Goal: Task Accomplishment & Management: Complete application form

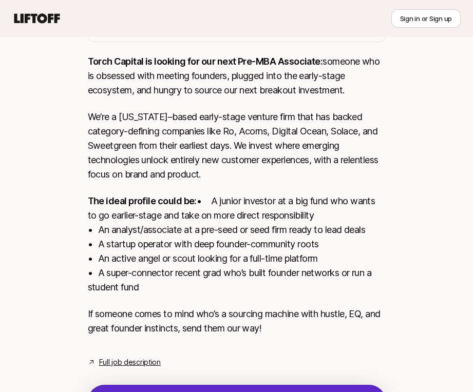
scroll to position [219, 0]
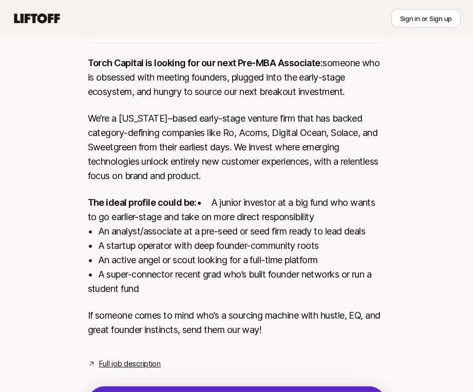
click at [147, 370] on link "Full job description" at bounding box center [130, 364] width 62 height 12
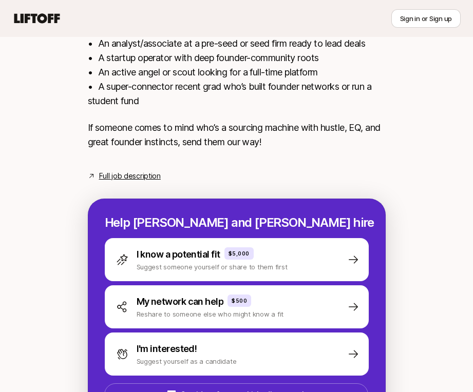
scroll to position [482, 0]
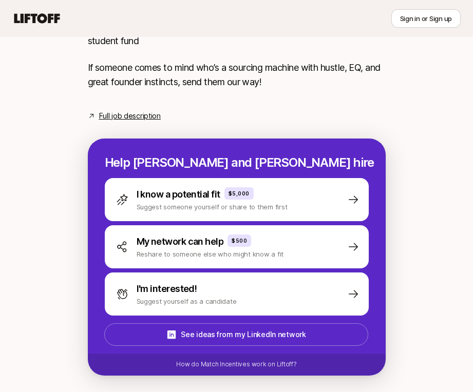
click at [295, 295] on div "I'm interested! Suggest yourself as a candidate" at bounding box center [237, 294] width 264 height 43
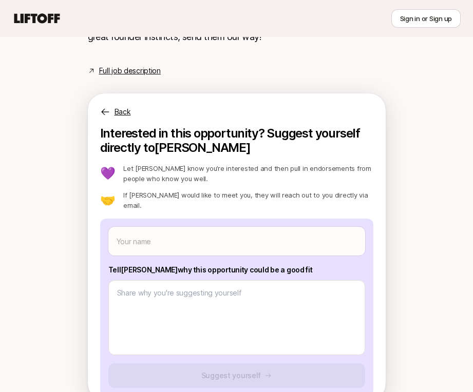
scroll to position [515, 0]
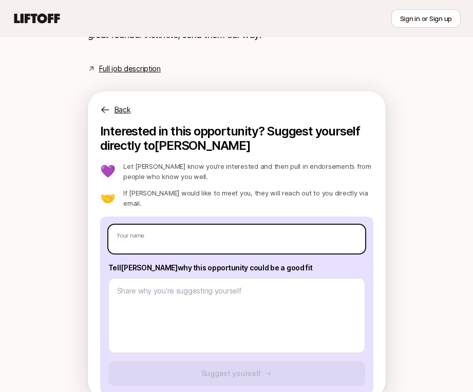
click at [315, 254] on input "text" at bounding box center [236, 239] width 257 height 29
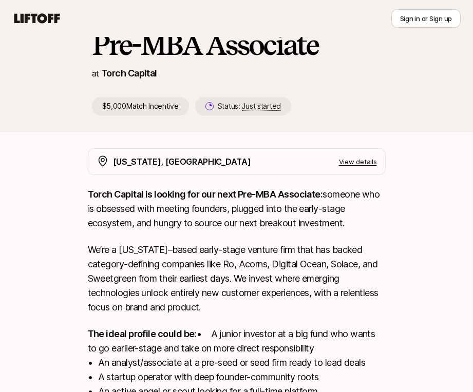
scroll to position [0, 0]
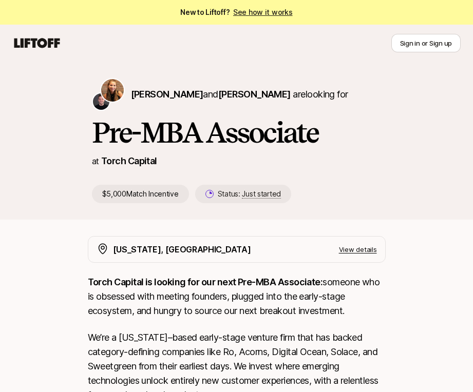
click at [412, 45] on button "Sign in or Sign up" at bounding box center [425, 43] width 69 height 18
type textarea "x"
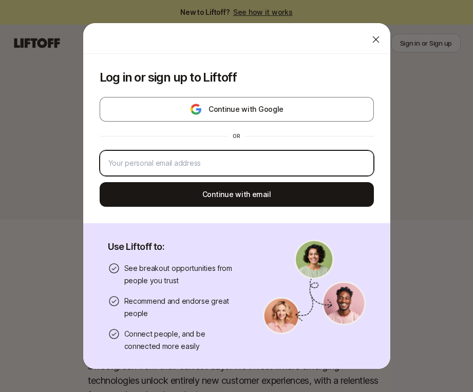
click at [286, 162] on input "email" at bounding box center [236, 163] width 257 height 12
type input "jeetpatel1401@gmail.com"
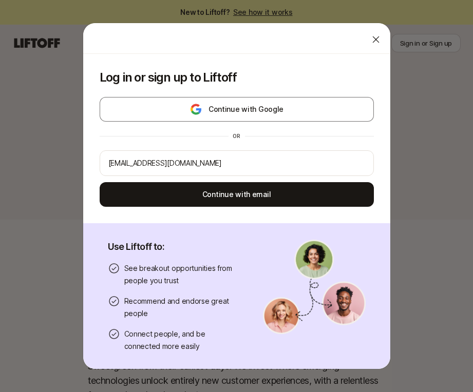
type input "Jeet Patel"
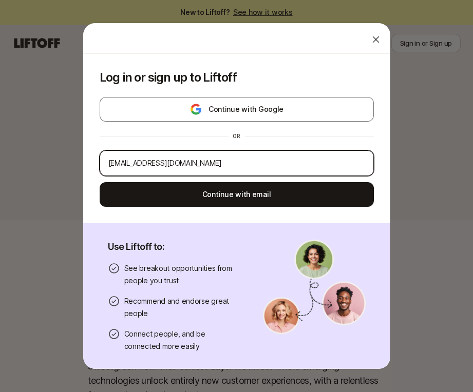
type textarea "x"
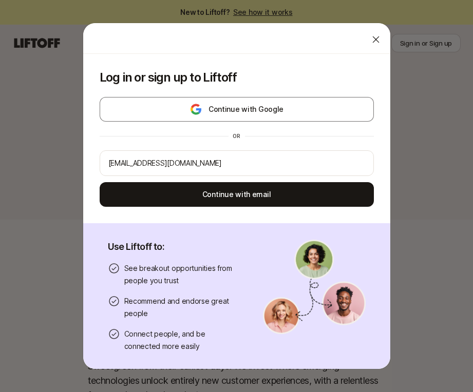
click at [283, 192] on button "Continue with email" at bounding box center [237, 194] width 274 height 25
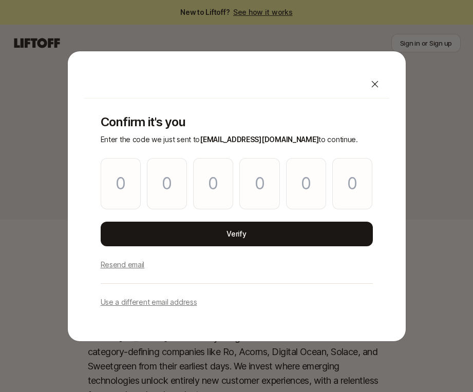
type input "9"
type input "7"
type input "6"
type input "0"
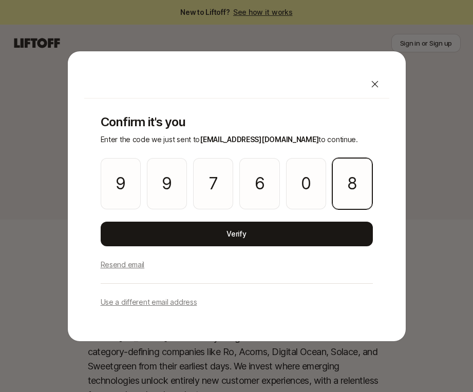
type input "8"
click at [290, 229] on button "Verify" at bounding box center [237, 234] width 272 height 25
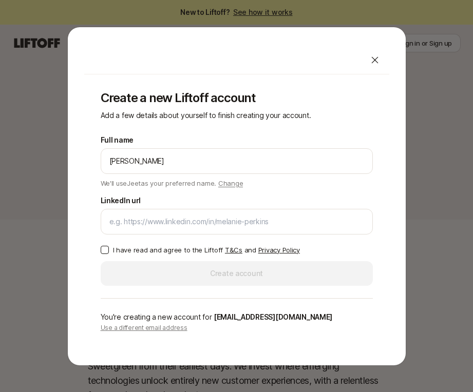
type input "[PERSON_NAME]"
click at [299, 230] on div at bounding box center [237, 222] width 272 height 26
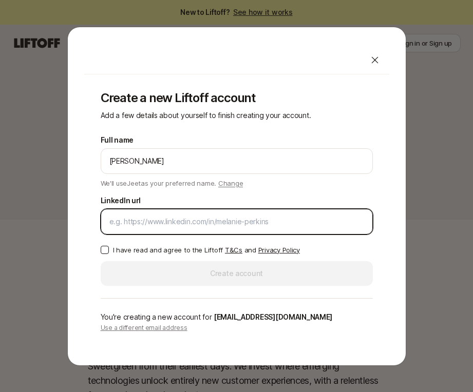
click at [304, 220] on input "LinkedIn url" at bounding box center [236, 222] width 255 height 12
paste input "https://www.linkedin.com/in/jeet-jpatel/"
type input "https://www.linkedin.com/in/jeet-jpatel/"
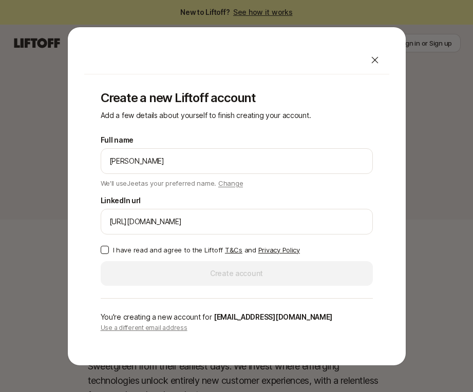
click at [105, 250] on button "I have read and agree to the Liftoff T&Cs and Privacy Policy" at bounding box center [105, 250] width 8 height 8
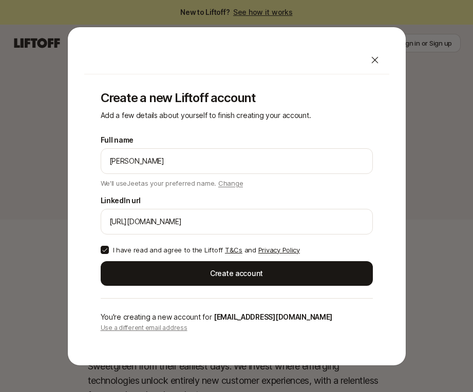
click at [162, 271] on button "Create account" at bounding box center [237, 273] width 272 height 25
type textarea "x"
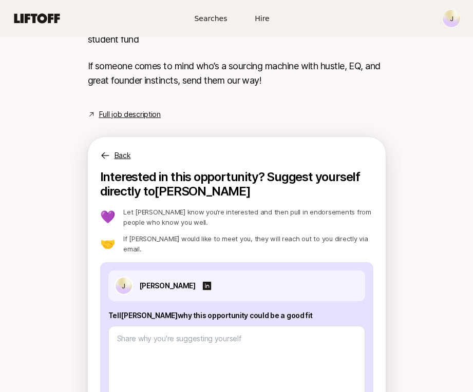
scroll to position [554, 0]
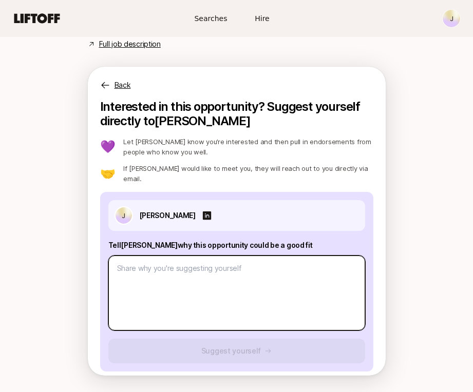
click at [274, 256] on textarea at bounding box center [236, 293] width 257 height 75
click at [339, 268] on textarea at bounding box center [236, 293] width 257 height 75
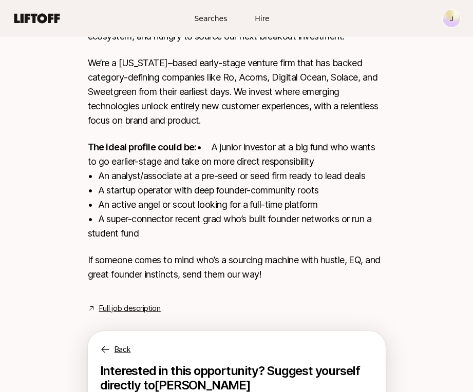
scroll to position [275, 0]
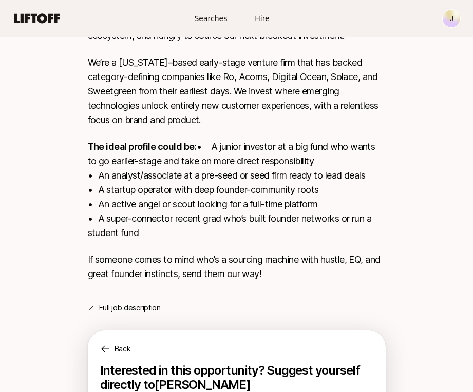
click at [137, 314] on link "Full job description" at bounding box center [130, 308] width 62 height 12
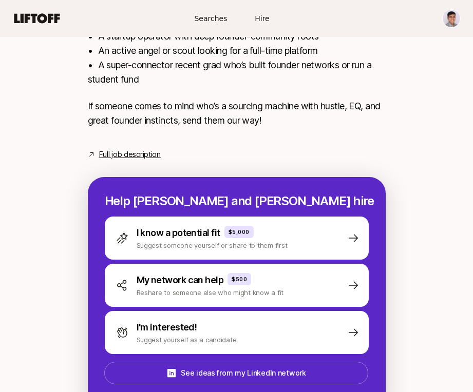
scroll to position [482, 0]
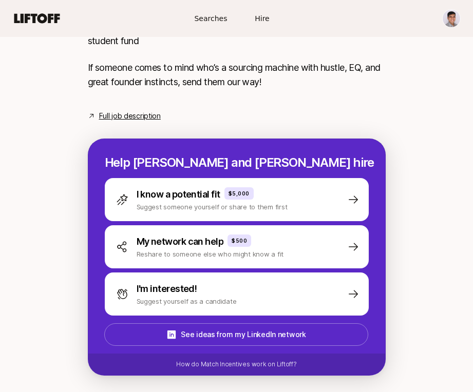
click at [290, 299] on div "I'm interested! Suggest yourself as a candidate" at bounding box center [237, 294] width 264 height 43
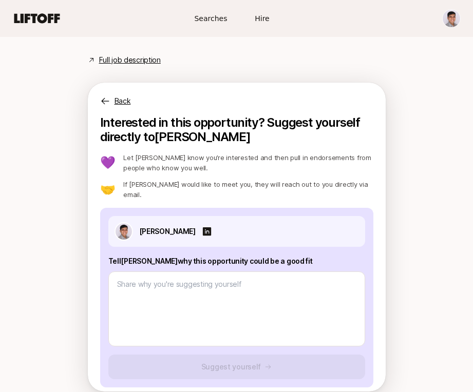
scroll to position [554, 0]
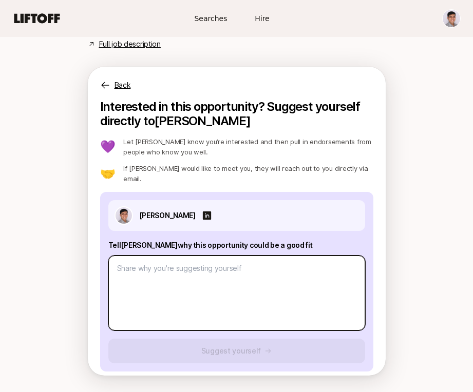
click at [276, 272] on textarea at bounding box center [236, 293] width 257 height 75
paste textarea "1. What investment thesis are you most excited about?"
type textarea "x"
type textarea "1. What investment thesis are you most excited about?"
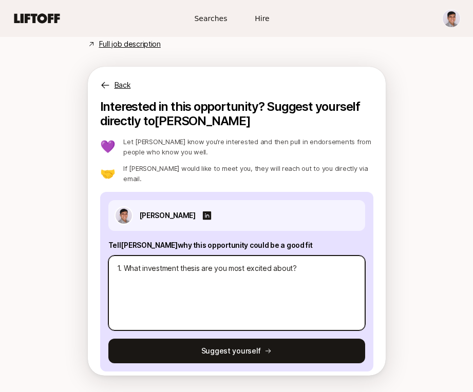
type textarea "x"
paste textarea "I'm most excited by fintech products that expand financial inclusion by buildin…"
type textarea "1. What investment thesis are you most excited about? I'm most excited by finte…"
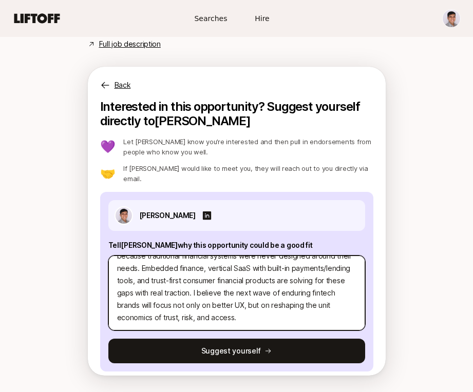
scroll to position [86, 0]
type textarea "x"
type textarea "1. What investment thesis are you most excited about? I'm most excited by finte…"
type textarea "x"
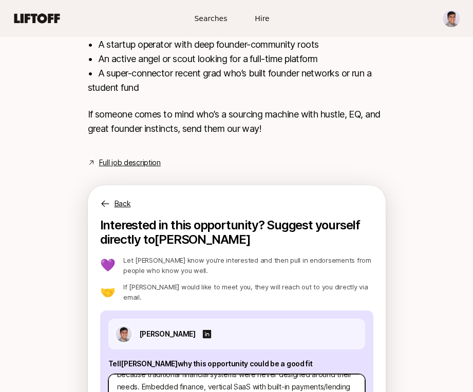
scroll to position [409, 0]
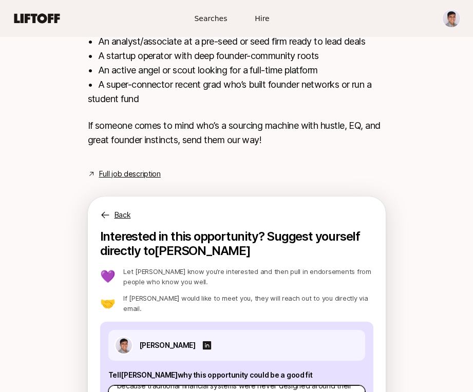
type textarea "1. What investment thesis are you most excited about? I'm most excited by finte…"
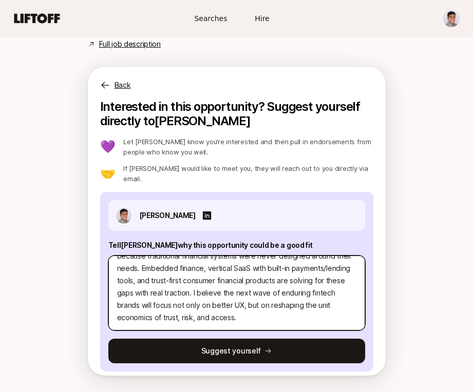
paste textarea "2. What are three companies you think Torch should invest in and why? ‍"
type textarea "x"
type textarea "1. What investment thesis are you most excited about? I'm most excited by finte…"
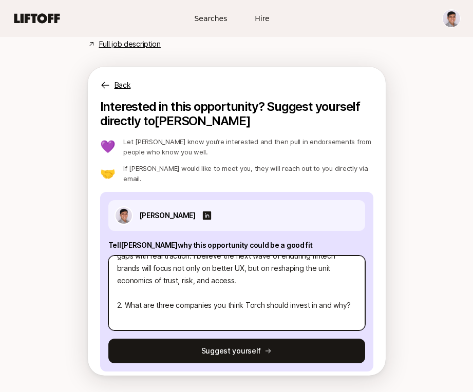
scroll to position [148, 0]
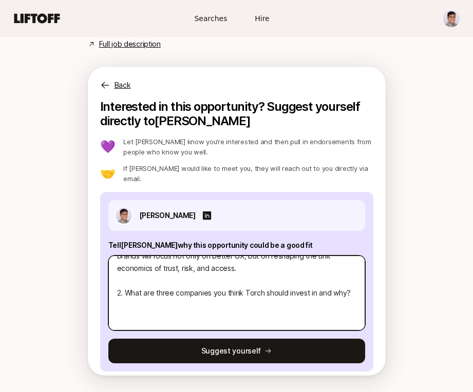
type textarea "x"
type textarea "1. What investment thesis are you most excited about? I'm most excited by finte…"
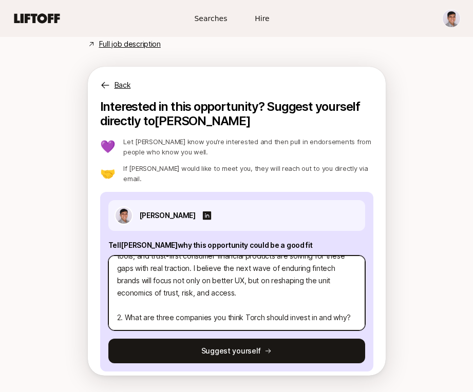
type textarea "x"
type textarea "1. What investment thesis are you most excited about? I'm most excited by finte…"
type textarea "x"
type textarea "1. What investment thesis are you most excited about? I'm most excited by finte…"
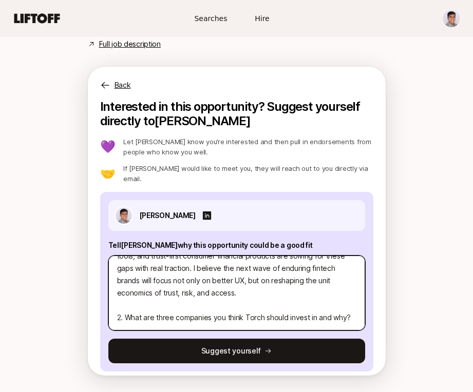
type textarea "x"
type textarea "1. What investment thesis are you most excited about? I'm most excited by finte…"
paste textarea "Fairplay helps lenders find and fix bias in their underwriting algorithms. Thei…"
type textarea "x"
type textarea "1. What investment thesis are you most excited about? I'm most excited by finte…"
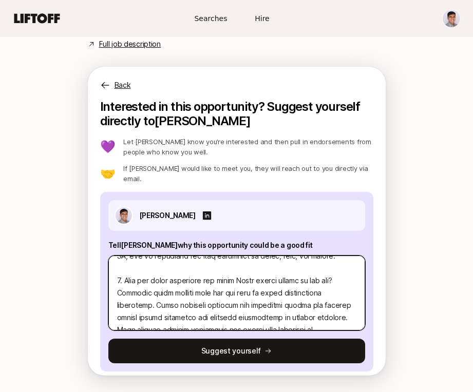
scroll to position [234, 0]
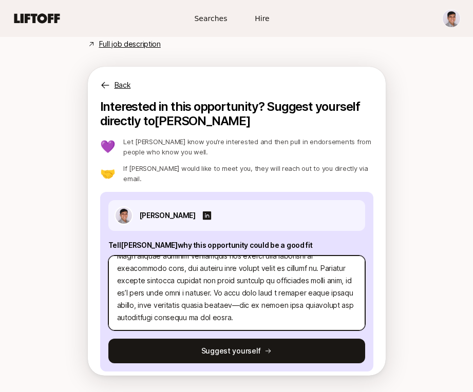
click at [281, 298] on textarea at bounding box center [236, 293] width 257 height 75
type textarea "x"
type textarea "1. What investment thesis are you most excited about? I'm most excited by finte…"
type textarea "x"
type textarea "1. What investment thesis are you most excited about? I'm most excited by finte…"
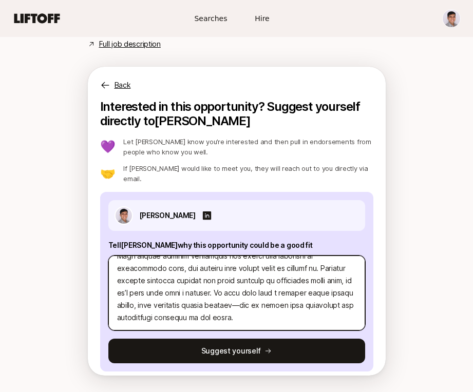
type textarea "x"
type textarea "1. What investment thesis are you most excited about? I'm most excited by finte…"
type textarea "x"
type textarea "1. What investment thesis are you most excited about? I'm most excited by finte…"
type textarea "x"
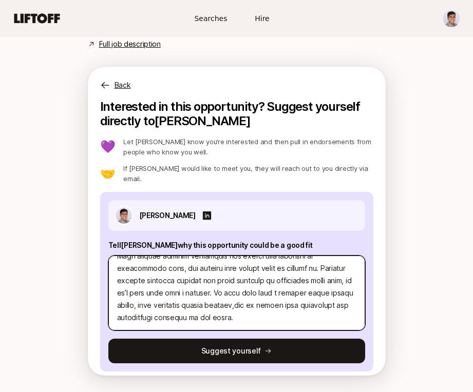
type textarea "1. What investment thesis are you most excited about? I'm most excited by finte…"
click at [286, 310] on textarea at bounding box center [236, 293] width 257 height 75
type textarea "x"
type textarea "1. What investment thesis are you most excited about? I'm most excited by finte…"
type textarea "x"
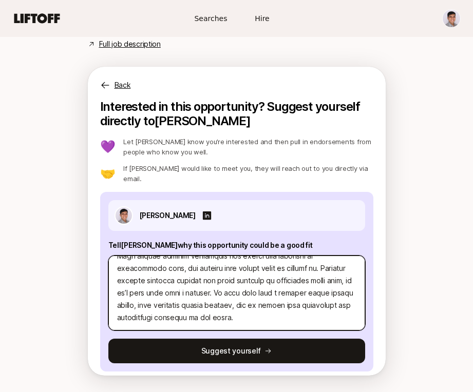
scroll to position [259, 0]
type textarea "1. What investment thesis are you most excited about? I'm most excited by finte…"
click at [273, 312] on textarea at bounding box center [236, 293] width 257 height 75
paste textarea "Climatiq offers APIs that help companies measure carbon emissions across differ…"
type textarea "x"
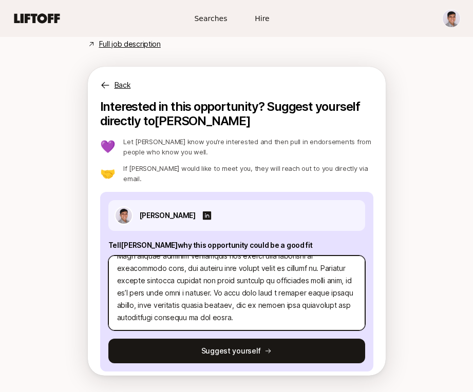
type textarea "1. What investment thesis are you most excited about? I'm most excited by finte…"
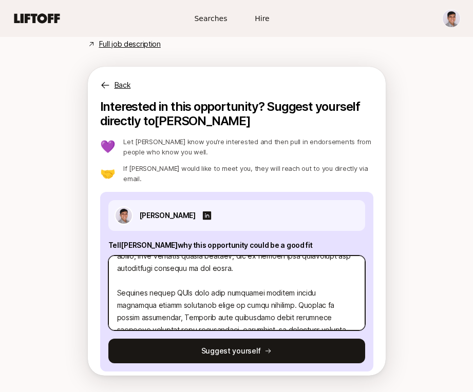
scroll to position [358, 0]
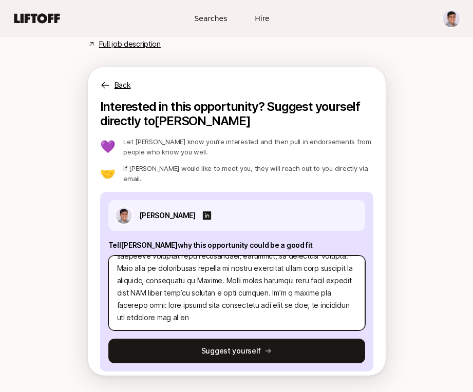
type textarea "x"
type textarea "1. What investment thesis are you most excited about? I'm most excited by finte…"
type textarea "x"
type textarea "1. What investment thesis are you most excited about? I'm most excited by finte…"
type textarea "x"
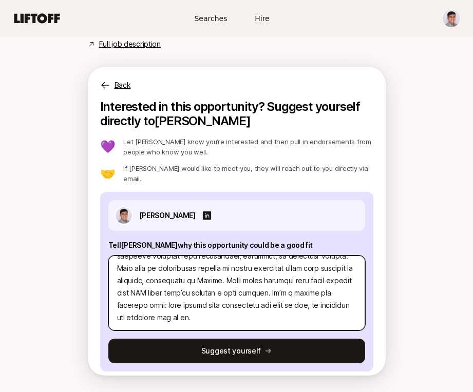
scroll to position [382, 0]
type textarea "1. What investment thesis are you most excited about? I'm most excited by finte…"
click at [204, 303] on textarea at bounding box center [236, 293] width 257 height 75
paste textarea "Arcadia stands out because it tackles a simple but frustrating problem: getting…"
type textarea "x"
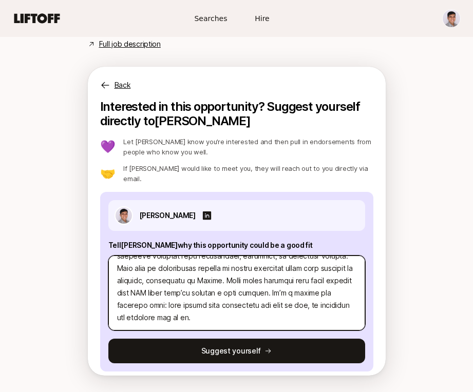
type textarea "1. What investment thesis are you most excited about? I'm most excited by finte…"
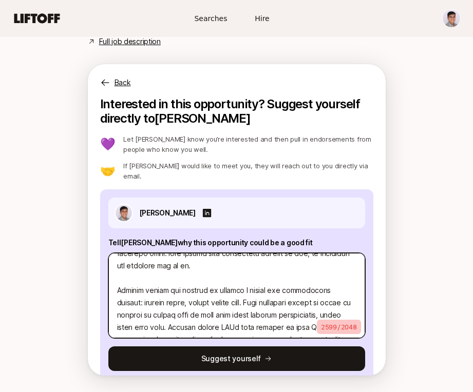
scroll to position [483, 0]
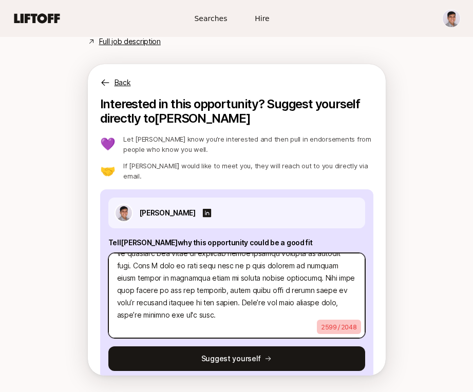
type textarea "x"
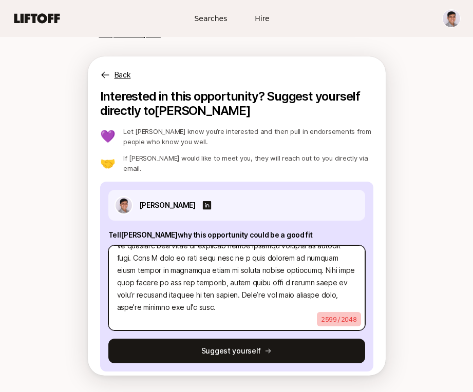
scroll to position [493, 0]
type textarea "1. What investment thesis are you most excited about? I'm most excited by finte…"
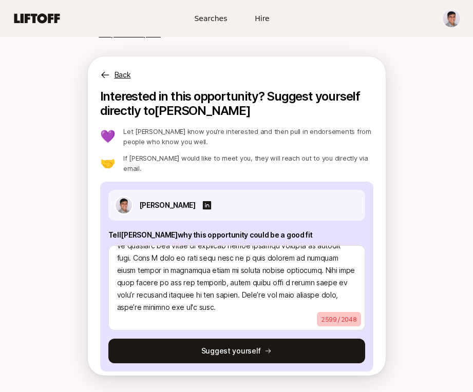
click at [330, 319] on p "2599 / 2048" at bounding box center [339, 319] width 44 height 14
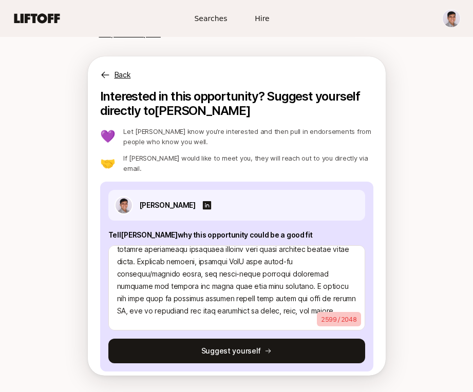
scroll to position [0, 0]
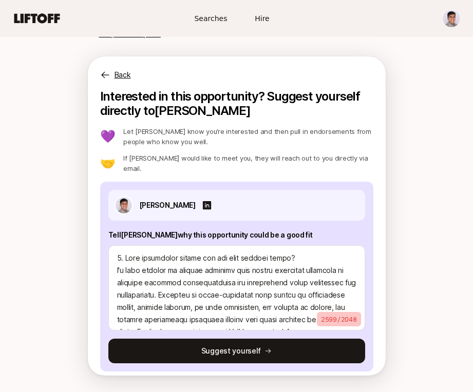
click at [388, 280] on div "New York, NY View details Torch Capital is looking for our next Pre-MBA Associa…" at bounding box center [236, 36] width 339 height 698
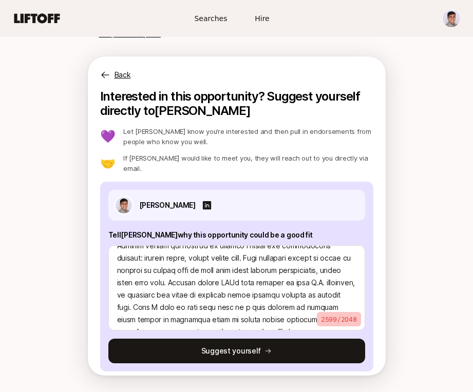
scroll to position [493, 0]
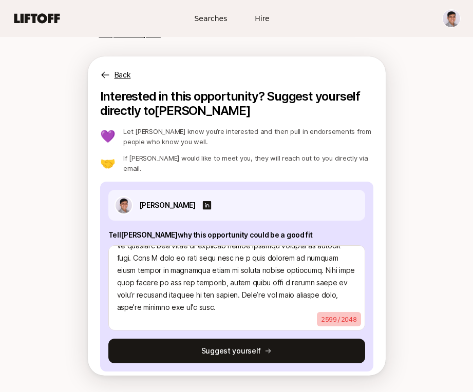
click at [324, 312] on p "2599 / 2048" at bounding box center [339, 319] width 44 height 14
click at [312, 341] on button "Suggest yourself" at bounding box center [236, 351] width 257 height 25
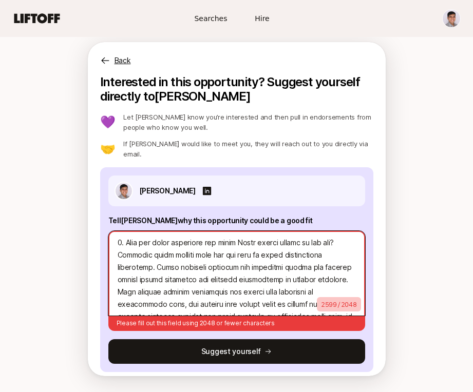
scroll to position [494, 0]
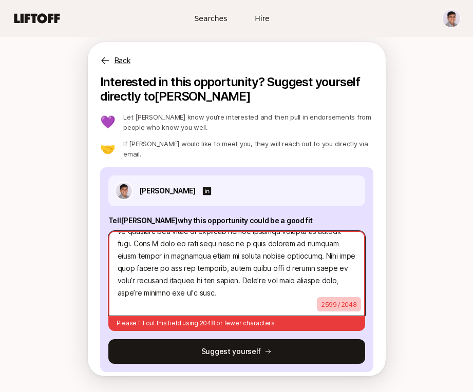
drag, startPoint x: 118, startPoint y: 271, endPoint x: 351, endPoint y: 322, distance: 239.2
click at [351, 322] on div "2599 / 2048 Please fill out this field using 2048 or fewer characters" at bounding box center [236, 279] width 257 height 104
click at [267, 274] on textarea at bounding box center [236, 273] width 257 height 85
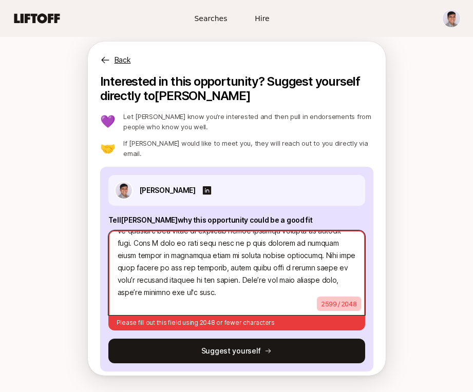
drag, startPoint x: 117, startPoint y: 249, endPoint x: 381, endPoint y: 295, distance: 268.1
click at [381, 295] on div "Interested in this opportunity? Suggest yourself directly to Katie 💜 Let Katie …" at bounding box center [237, 229] width 298 height 310
click at [334, 260] on textarea at bounding box center [236, 273] width 257 height 85
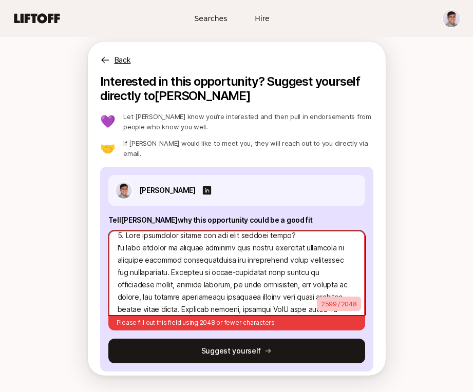
scroll to position [77, 0]
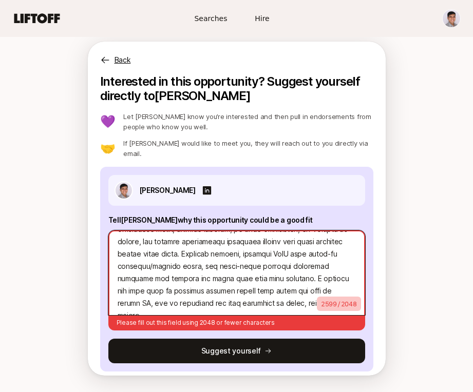
drag, startPoint x: 117, startPoint y: 241, endPoint x: 232, endPoint y: 303, distance: 130.8
click at [232, 303] on textarea at bounding box center [236, 273] width 257 height 85
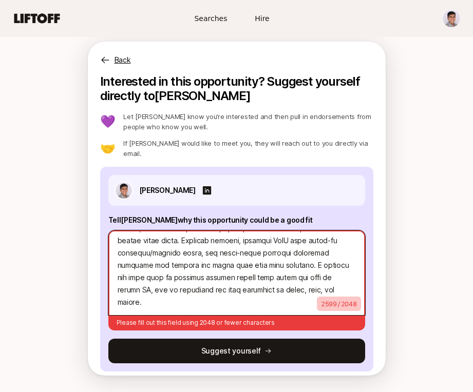
type textarea "x"
type textarea "1. What investment thesis are you most excited about? 2. What are three compani…"
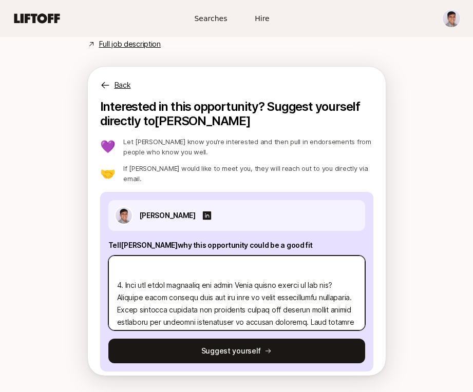
scroll to position [554, 0]
paste textarea "I'm most excited by fintech products that expand financial access for underserv…"
type textarea "x"
type textarea "1. What investment thesis are you most excited about? I'm most excited by finte…"
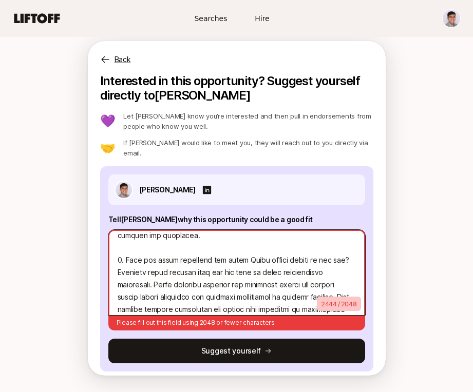
scroll to position [88, 0]
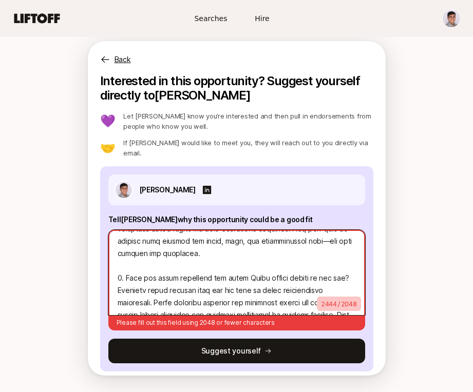
click at [180, 249] on textarea at bounding box center [236, 272] width 257 height 85
type textarea "x"
type textarea "1. What investment thesis are you most excited about? I'm most excited by finte…"
type textarea "x"
type textarea "1. What investment thesis are you most excited about? I'm most excited by finte…"
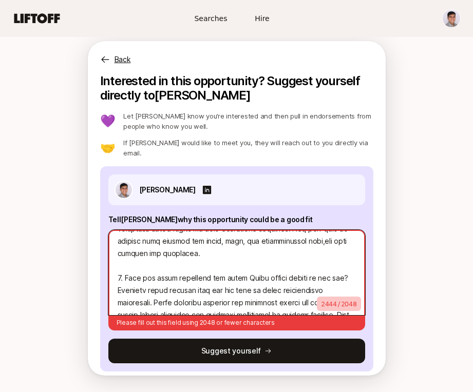
type textarea "x"
type textarea "1. What investment thesis are you most excited about? I'm most excited by finte…"
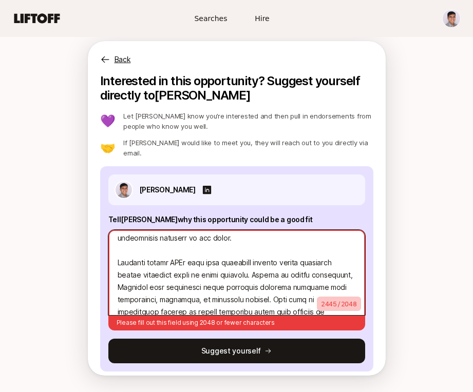
scroll to position [456, 0]
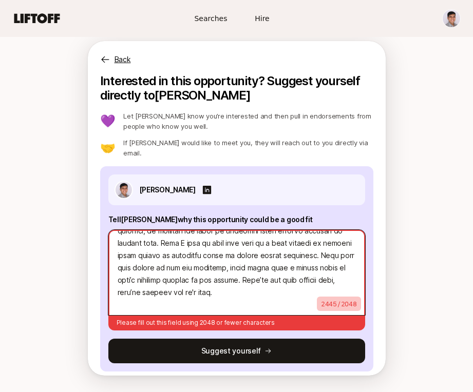
drag, startPoint x: 118, startPoint y: 231, endPoint x: 138, endPoint y: 349, distance: 119.7
click at [138, 349] on div "Jeet Jatin Patel Tell Katie why this opportunity could be a good fit 2445 / 204…" at bounding box center [236, 268] width 273 height 205
type textarea "x"
type textarea "1. What investment thesis are you most excited about? I'm most excited by finte…"
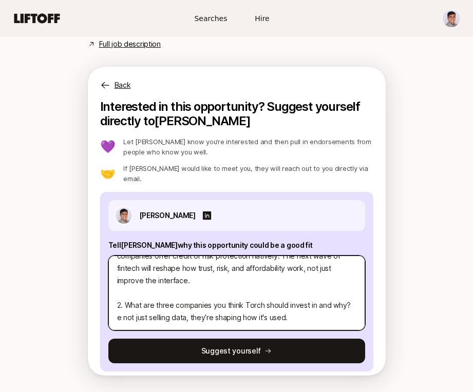
scroll to position [554, 0]
type textarea "x"
type textarea "1. What investment thesis are you most excited about? I'm most excited by finte…"
type textarea "x"
type textarea "1. What investment thesis are you most excited about? I'm most excited by finte…"
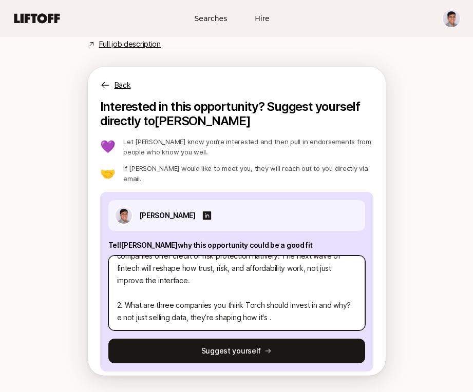
type textarea "x"
type textarea "1. What investment thesis are you most excited about? I'm most excited by finte…"
type textarea "x"
type textarea "1. What investment thesis are you most excited about? I'm most excited by finte…"
type textarea "x"
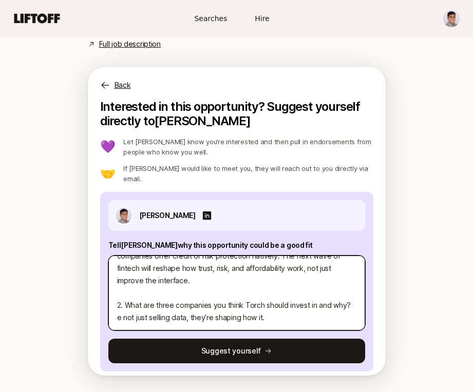
type textarea "1. What investment thesis are you most excited about? I'm most excited by finte…"
type textarea "x"
type textarea "1. What investment thesis are you most excited about? I'm most excited by finte…"
type textarea "x"
type textarea "1. What investment thesis are you most excited about? I'm most excited by finte…"
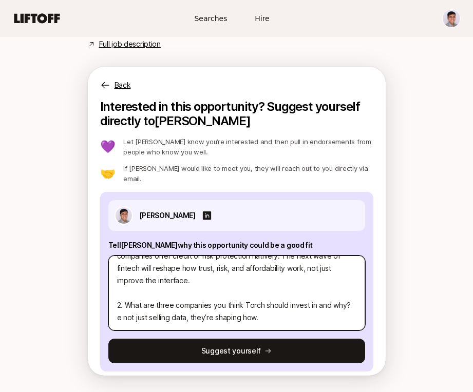
type textarea "x"
type textarea "1. What investment thesis are you most excited about? I'm most excited by finte…"
type textarea "x"
type textarea "1. What investment thesis are you most excited about? I'm most excited by finte…"
type textarea "x"
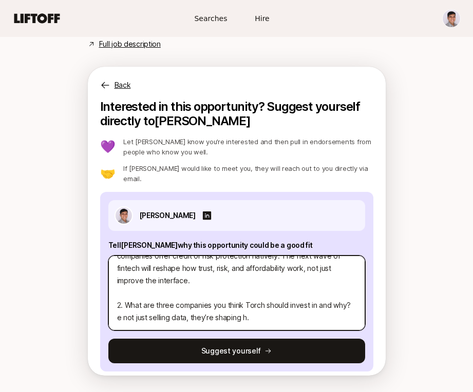
type textarea "1. What investment thesis are you most excited about? I'm most excited by finte…"
type textarea "x"
type textarea "1. What investment thesis are you most excited about? I'm most excited by finte…"
type textarea "x"
type textarea "1. What investment thesis are you most excited about? I'm most excited by finte…"
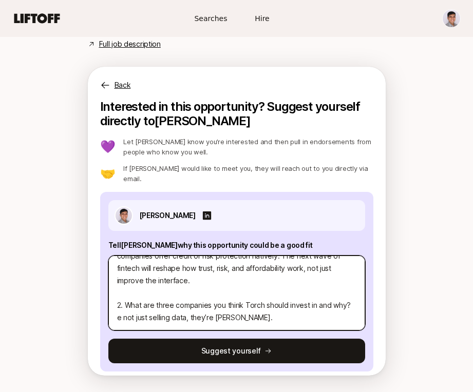
type textarea "x"
type textarea "1. What investment thesis are you most excited about? I'm most excited by finte…"
type textarea "x"
type textarea "1. What investment thesis are you most excited about? I'm most excited by finte…"
type textarea "x"
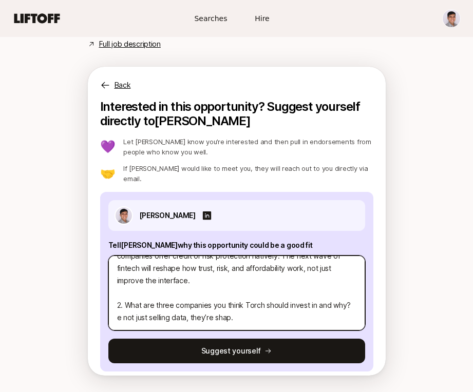
type textarea "1. What investment thesis are you most excited about? I'm most excited by finte…"
type textarea "x"
type textarea "1. What investment thesis are you most excited about? I'm most excited by finte…"
type textarea "x"
type textarea "1. What investment thesis are you most excited about? I'm most excited by finte…"
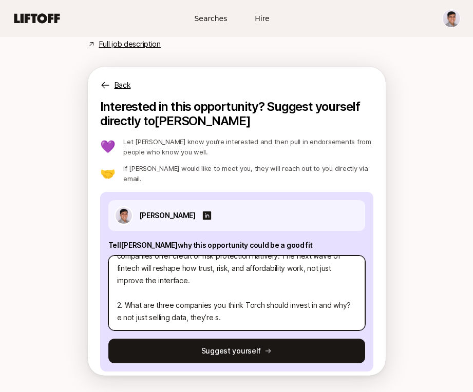
type textarea "x"
type textarea "1. What investment thesis are you most excited about? I'm most excited by finte…"
type textarea "x"
type textarea "1. What investment thesis are you most excited about? I'm most excited by finte…"
type textarea "x"
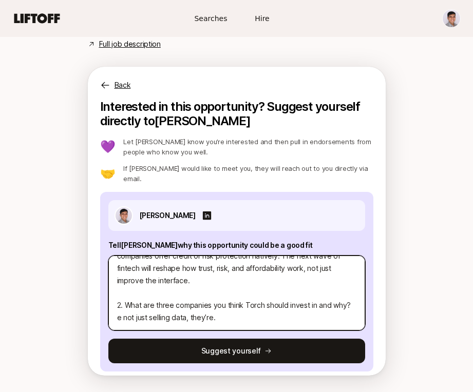
type textarea "1. What investment thesis are you most excited about? I'm most excited by finte…"
type textarea "x"
type textarea "1. What investment thesis are you most excited about? I'm most excited by finte…"
type textarea "x"
type textarea "1. What investment thesis are you most excited about? I'm most excited by finte…"
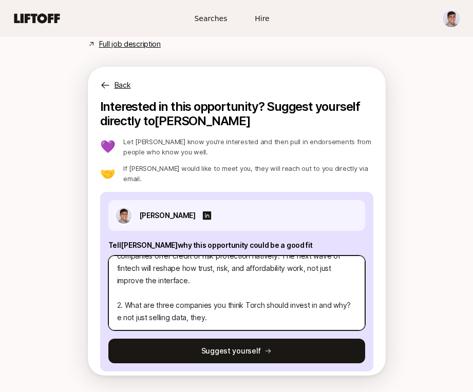
type textarea "x"
type textarea "1. What investment thesis are you most excited about? I'm most excited by finte…"
type textarea "x"
type textarea "1. What investment thesis are you most excited about? I'm most excited by finte…"
type textarea "x"
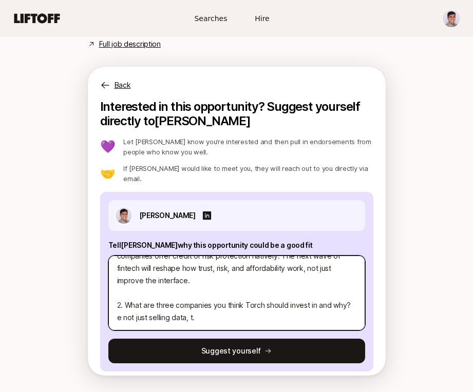
type textarea "1. What investment thesis are you most excited about? I'm most excited by finte…"
type textarea "x"
type textarea "1. What investment thesis are you most excited about? I'm most excited by finte…"
type textarea "x"
type textarea "1. What investment thesis are you most excited about? I'm most excited by finte…"
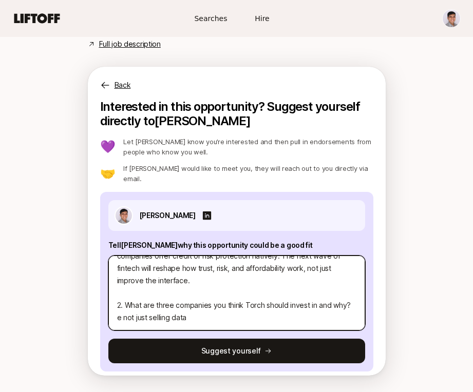
type textarea "x"
type textarea "1. What investment thesis are you most excited about? I'm most excited by finte…"
type textarea "x"
type textarea "1. What investment thesis are you most excited about? I'm most excited by finte…"
type textarea "x"
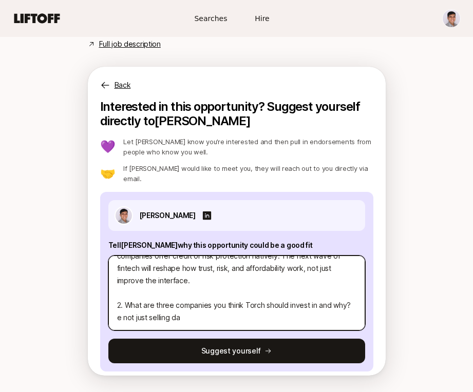
type textarea "1. What investment thesis are you most excited about? I'm most excited by finte…"
type textarea "x"
type textarea "1. What investment thesis are you most excited about? I'm most excited by finte…"
type textarea "x"
type textarea "1. What investment thesis are you most excited about? I'm most excited by finte…"
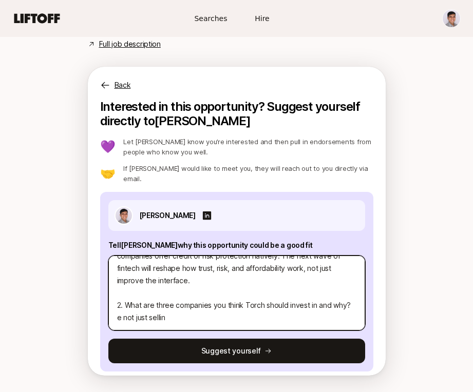
type textarea "x"
type textarea "1. What investment thesis are you most excited about? I'm most excited by finte…"
type textarea "x"
type textarea "1. What investment thesis are you most excited about? I'm most excited by finte…"
type textarea "x"
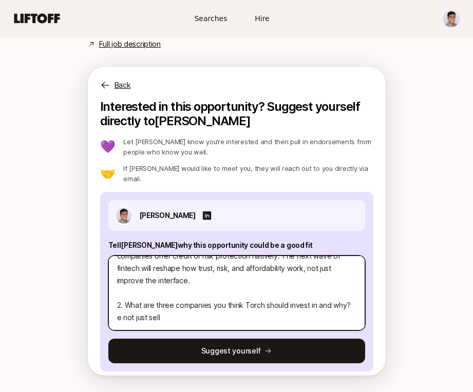
type textarea "1. What investment thesis are you most excited about? I'm most excited by finte…"
type textarea "x"
type textarea "1. What investment thesis are you most excited about? I'm most excited by finte…"
type textarea "x"
type textarea "1. What investment thesis are you most excited about? I'm most excited by finte…"
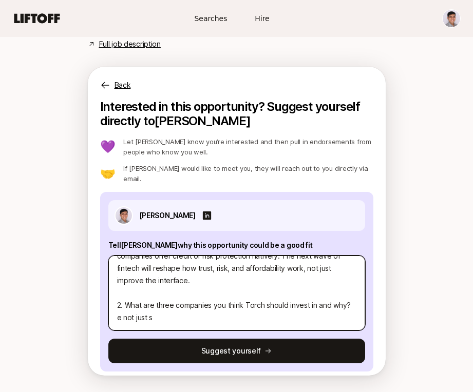
type textarea "x"
type textarea "1. What investment thesis are you most excited about? I'm most excited by finte…"
type textarea "x"
type textarea "1. What investment thesis are you most excited about? I'm most excited by finte…"
type textarea "x"
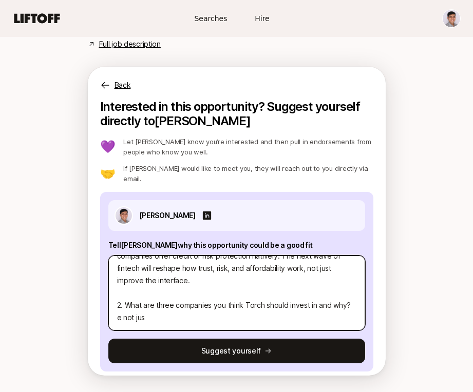
type textarea "1. What investment thesis are you most excited about? I'm most excited by finte…"
type textarea "x"
type textarea "1. What investment thesis are you most excited about? I'm most excited by finte…"
type textarea "x"
type textarea "1. What investment thesis are you most excited about? I'm most excited by finte…"
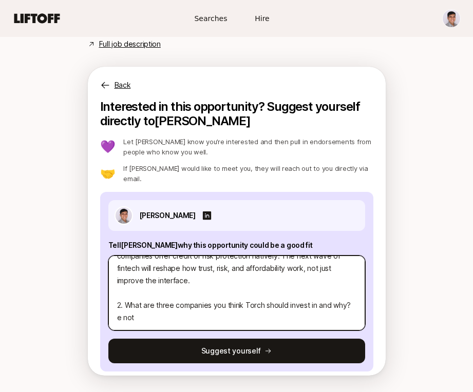
type textarea "x"
type textarea "1. What investment thesis are you most excited about? I'm most excited by finte…"
type textarea "x"
type textarea "1. What investment thesis are you most excited about? I'm most excited by finte…"
type textarea "x"
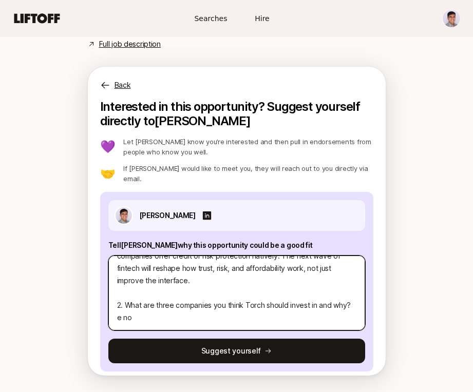
type textarea "1. What investment thesis are you most excited about? I'm most excited by finte…"
type textarea "x"
type textarea "1. What investment thesis are you most excited about? I'm most excited by finte…"
type textarea "x"
type textarea "1. What investment thesis are you most excited about? I'm most excited by finte…"
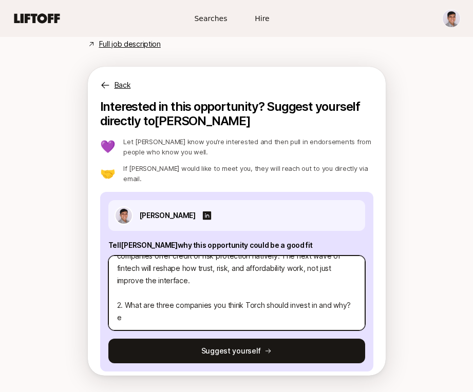
type textarea "x"
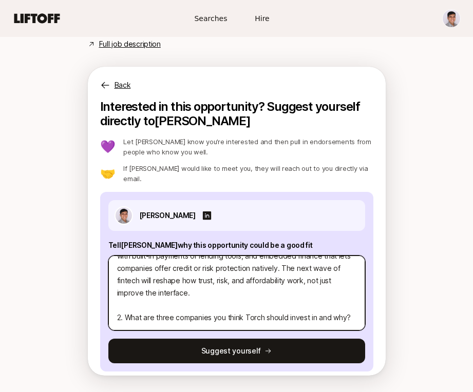
type textarea "1. What investment thesis are you most excited about? I'm most excited by finte…"
click at [203, 311] on textarea "1. What investment thesis are you most excited about? I'm most excited by finte…" at bounding box center [236, 293] width 257 height 75
paste textarea "Fairplay helps lenders identify and fix bias in their credit algorithms. As reg…"
type textarea "x"
type textarea "1. What investment thesis are you most excited about? I'm most excited by finte…"
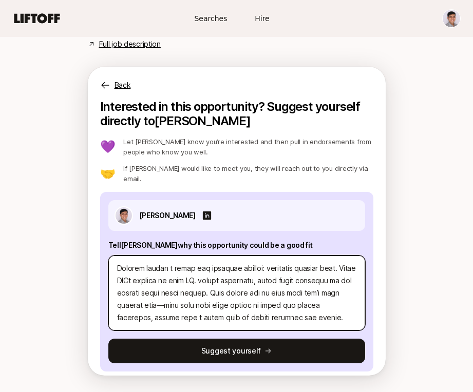
scroll to position [298, 0]
click at [211, 295] on textarea at bounding box center [236, 293] width 257 height 75
type textarea "x"
type textarea "1. What investment thesis are you most excited about? I'm most excited by finte…"
type textarea "x"
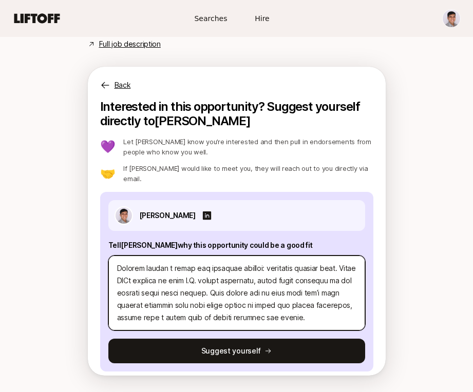
type textarea "1. What investment thesis are you most excited about? I'm most excited by finte…"
type textarea "x"
type textarea "1. What investment thesis are you most excited about? I'm most excited by finte…"
click at [259, 265] on textarea at bounding box center [236, 293] width 257 height 75
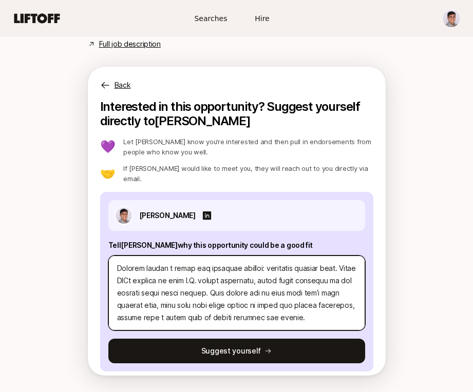
type textarea "x"
type textarea "1. What investment thesis are you most excited about? I'm most excited by finte…"
type textarea "x"
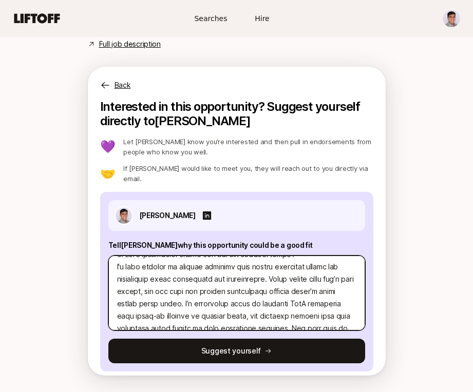
scroll to position [0, 0]
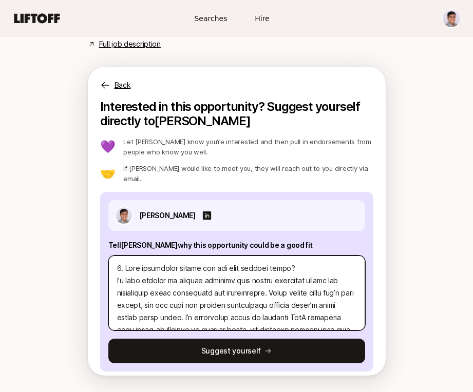
type textarea "1. What investment thesis are you most excited about? I'm most excited by finte…"
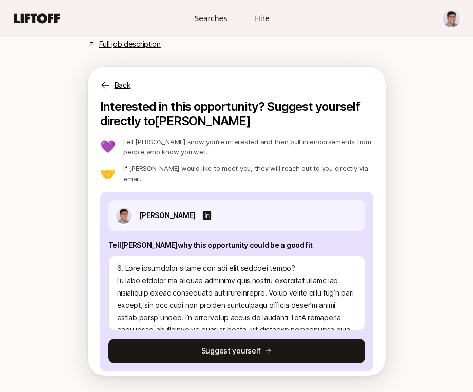
click at [279, 341] on button "Suggest yourself" at bounding box center [236, 351] width 257 height 25
type textarea "x"
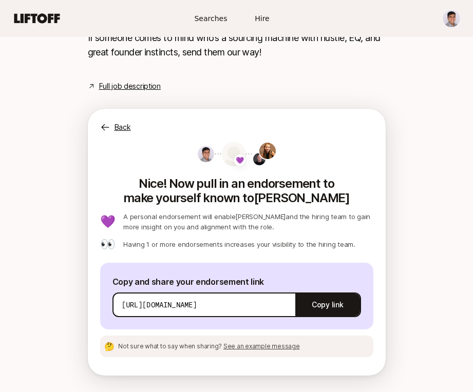
scroll to position [505, 0]
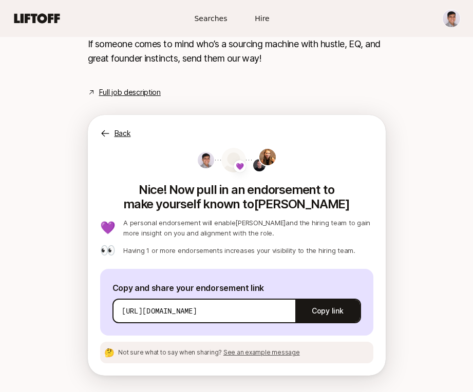
click at [330, 307] on button "Copy link" at bounding box center [327, 311] width 64 height 29
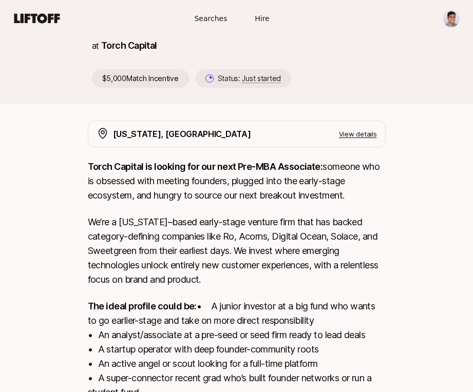
scroll to position [0, 0]
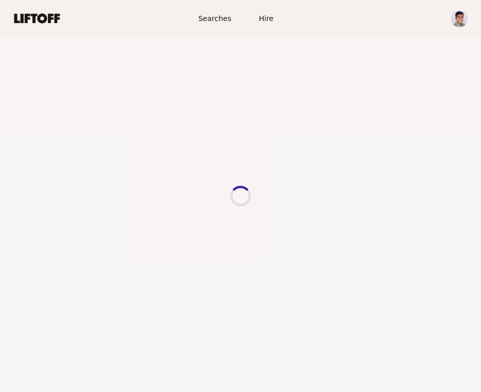
scroll to position [530, 0]
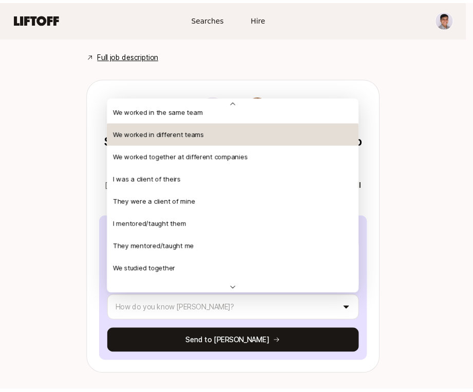
scroll to position [0, 0]
